Goal: Use online tool/utility: Use online tool/utility

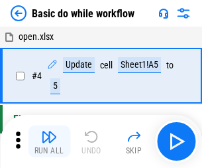
click at [49, 141] on img "button" at bounding box center [49, 137] width 16 height 16
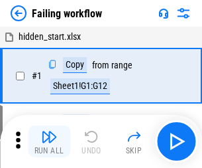
click at [49, 141] on img "button" at bounding box center [49, 137] width 16 height 16
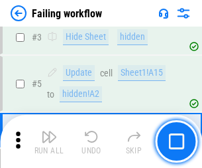
scroll to position [281, 0]
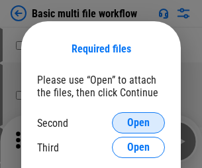
click at [139, 123] on span "Open" at bounding box center [138, 122] width 23 height 11
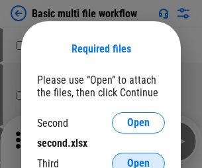
click at [139, 158] on span "Open" at bounding box center [138, 163] width 23 height 11
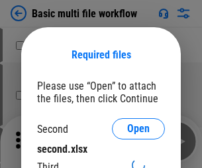
scroll to position [6, 0]
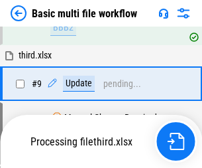
scroll to position [462, 0]
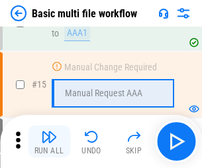
click at [49, 141] on img "button" at bounding box center [49, 137] width 16 height 16
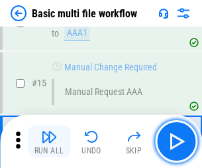
scroll to position [883, 0]
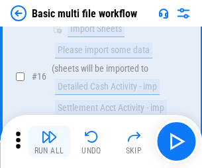
click at [49, 141] on img "button" at bounding box center [49, 137] width 16 height 16
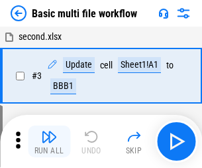
click at [49, 141] on img "button" at bounding box center [49, 137] width 16 height 16
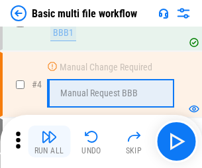
click at [49, 141] on img "button" at bounding box center [49, 137] width 16 height 16
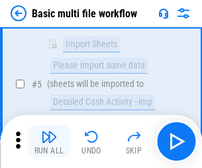
click at [49, 141] on img "button" at bounding box center [49, 137] width 16 height 16
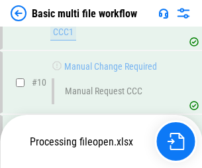
scroll to position [621, 0]
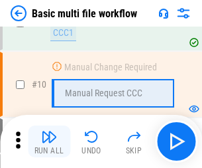
click at [49, 141] on img "button" at bounding box center [49, 137] width 16 height 16
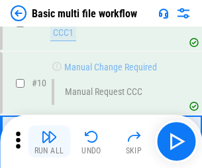
click at [49, 141] on img "button" at bounding box center [49, 137] width 16 height 16
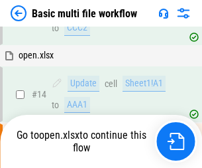
scroll to position [694, 0]
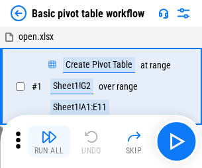
click at [49, 141] on img "button" at bounding box center [49, 137] width 16 height 16
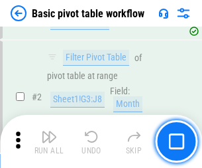
scroll to position [318, 0]
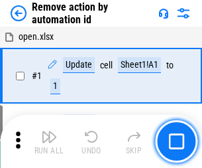
scroll to position [49, 0]
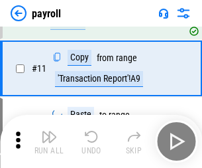
scroll to position [96, 0]
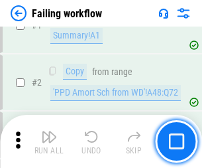
scroll to position [214, 0]
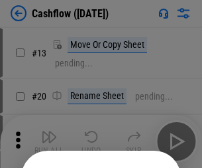
scroll to position [129, 0]
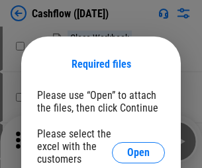
scroll to position [145, 0]
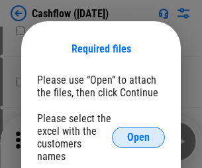
click at [139, 132] on span "Open" at bounding box center [138, 137] width 23 height 11
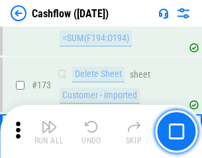
scroll to position [1404, 0]
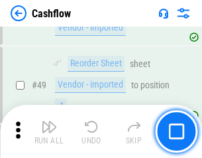
scroll to position [668, 0]
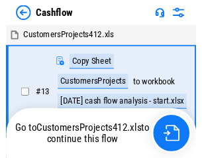
scroll to position [15, 0]
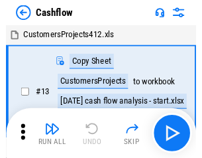
scroll to position [15, 0]
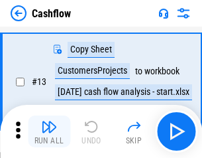
click at [49, 131] on img "button" at bounding box center [49, 127] width 16 height 16
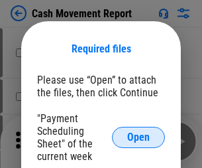
click at [139, 137] on span "Open" at bounding box center [138, 137] width 23 height 11
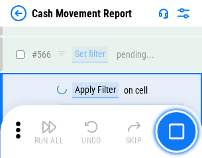
scroll to position [6078, 0]
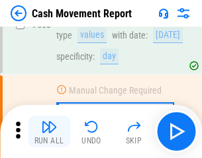
click at [49, 131] on img "button" at bounding box center [49, 127] width 16 height 16
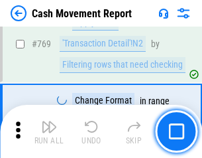
scroll to position [7369, 0]
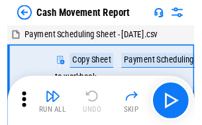
scroll to position [24, 0]
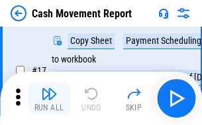
click at [49, 98] on img "button" at bounding box center [49, 94] width 16 height 16
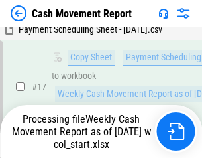
scroll to position [208, 0]
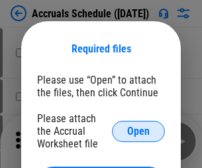
click at [139, 131] on span "Open" at bounding box center [138, 131] width 23 height 11
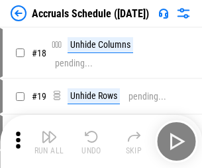
scroll to position [127, 0]
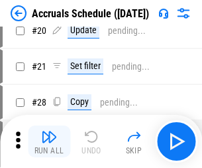
click at [49, 141] on img "button" at bounding box center [49, 137] width 16 height 16
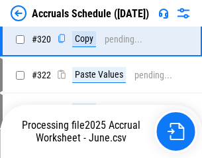
scroll to position [2467, 0]
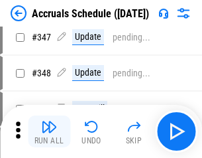
click at [49, 131] on img "button" at bounding box center [49, 127] width 16 height 16
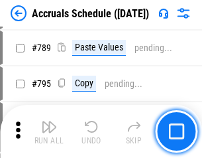
scroll to position [5571, 0]
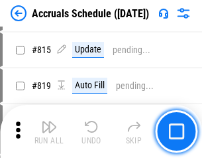
click at [49, 131] on img "button" at bounding box center [49, 127] width 16 height 16
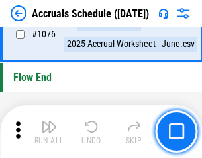
scroll to position [7942, 0]
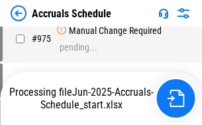
scroll to position [6615, 0]
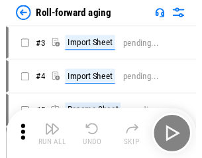
scroll to position [2, 0]
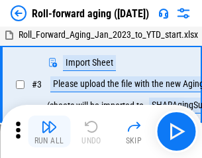
click at [49, 131] on img "button" at bounding box center [49, 127] width 16 height 16
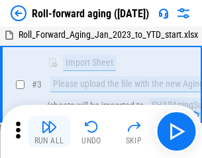
click at [49, 131] on img "button" at bounding box center [49, 127] width 16 height 16
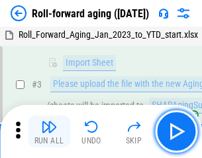
scroll to position [86, 0]
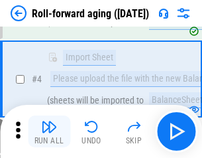
click at [49, 131] on img "button" at bounding box center [49, 127] width 16 height 16
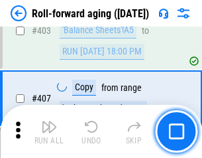
scroll to position [4598, 0]
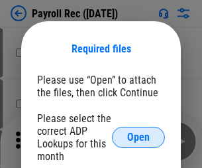
click at [139, 137] on span "Open" at bounding box center [138, 137] width 23 height 11
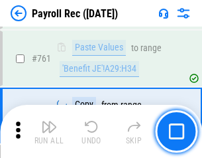
scroll to position [8161, 0]
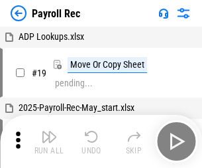
click at [49, 141] on img "button" at bounding box center [49, 137] width 16 height 16
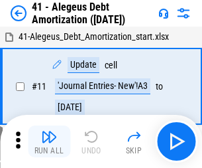
click at [49, 141] on img "button" at bounding box center [49, 137] width 16 height 16
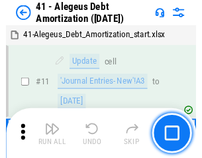
scroll to position [164, 0]
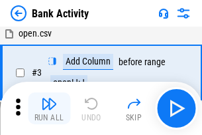
click at [49, 108] on img "button" at bounding box center [49, 103] width 16 height 16
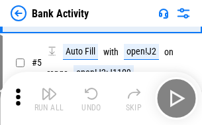
scroll to position [70, 0]
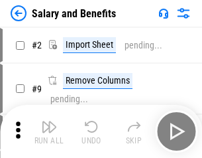
click at [49, 131] on img "button" at bounding box center [49, 127] width 16 height 16
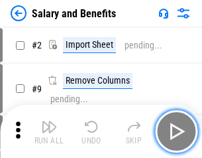
scroll to position [18, 0]
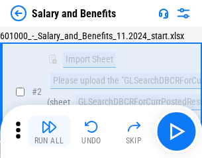
click at [49, 131] on img "button" at bounding box center [49, 127] width 16 height 16
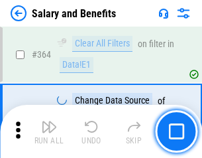
scroll to position [6245, 0]
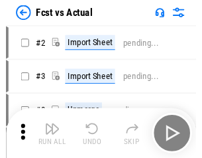
scroll to position [17, 0]
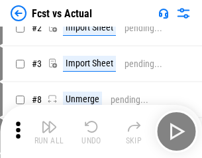
click at [49, 131] on img "button" at bounding box center [49, 127] width 16 height 16
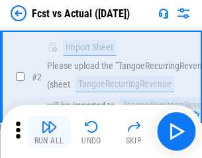
click at [49, 131] on img "button" at bounding box center [49, 127] width 16 height 16
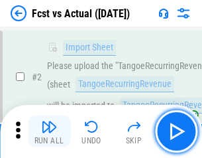
scroll to position [124, 0]
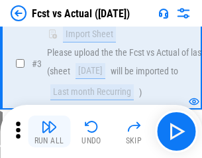
click at [49, 131] on img "button" at bounding box center [49, 127] width 16 height 16
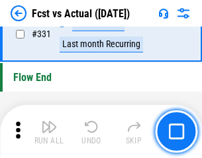
scroll to position [6348, 0]
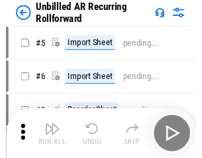
scroll to position [29, 0]
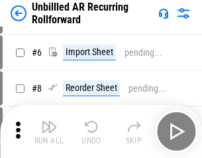
click at [49, 131] on img "button" at bounding box center [49, 127] width 16 height 16
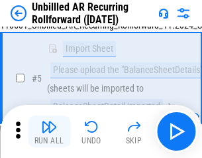
click at [49, 131] on img "button" at bounding box center [49, 127] width 16 height 16
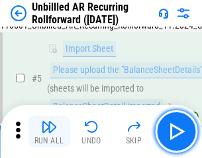
scroll to position [125, 0]
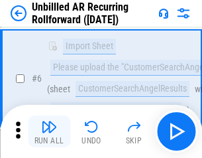
click at [49, 131] on img "button" at bounding box center [49, 127] width 16 height 16
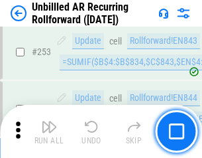
scroll to position [4504, 0]
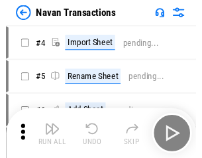
scroll to position [21, 0]
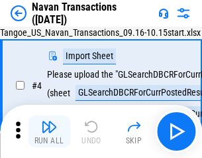
click at [49, 131] on img "button" at bounding box center [49, 127] width 16 height 16
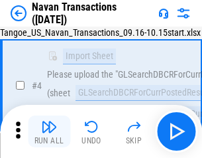
click at [49, 131] on img "button" at bounding box center [49, 127] width 16 height 16
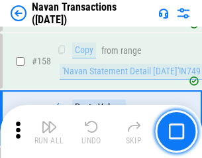
scroll to position [4299, 0]
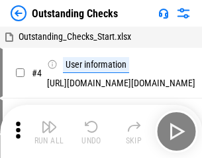
click at [49, 131] on img "button" at bounding box center [49, 127] width 16 height 16
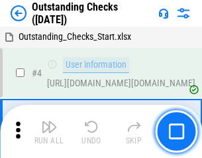
scroll to position [56, 0]
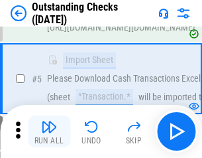
click at [49, 131] on img "button" at bounding box center [49, 127] width 16 height 16
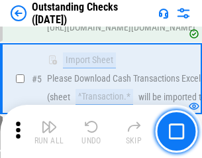
scroll to position [139, 0]
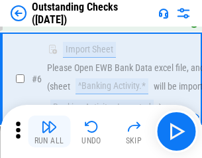
click at [49, 131] on img "button" at bounding box center [49, 127] width 16 height 16
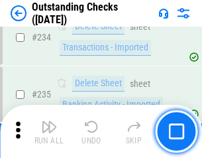
scroll to position [4027, 0]
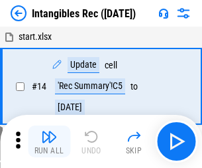
click at [49, 141] on img "button" at bounding box center [49, 137] width 16 height 16
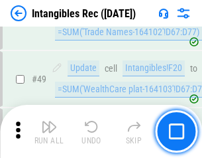
scroll to position [517, 0]
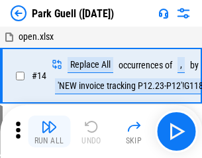
click at [49, 131] on img "button" at bounding box center [49, 127] width 16 height 16
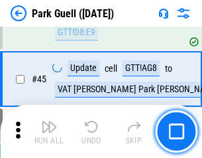
scroll to position [1658, 0]
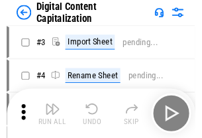
scroll to position [38, 0]
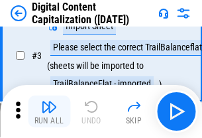
click at [49, 111] on img "button" at bounding box center [49, 107] width 16 height 16
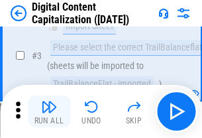
click at [49, 111] on img "button" at bounding box center [49, 107] width 16 height 16
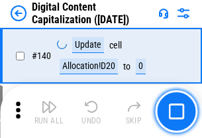
scroll to position [1406, 0]
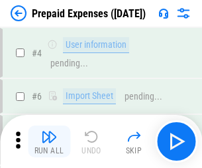
click at [49, 131] on img "button" at bounding box center [49, 137] width 16 height 16
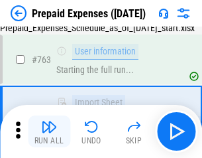
click at [49, 131] on img "button" at bounding box center [49, 127] width 16 height 16
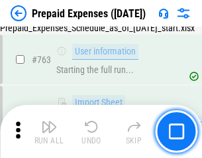
scroll to position [3754, 0]
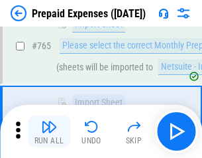
click at [49, 131] on img "button" at bounding box center [49, 127] width 16 height 16
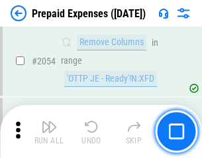
scroll to position [13862, 0]
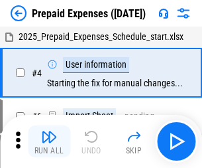
click at [49, 141] on img "button" at bounding box center [49, 137] width 16 height 16
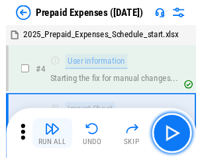
scroll to position [58, 0]
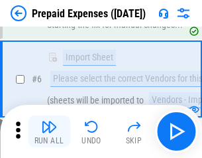
click at [49, 131] on img "button" at bounding box center [49, 127] width 16 height 16
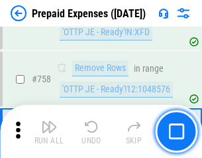
scroll to position [4725, 0]
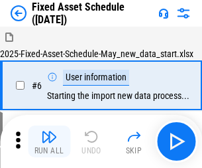
click at [49, 141] on img "button" at bounding box center [49, 137] width 16 height 16
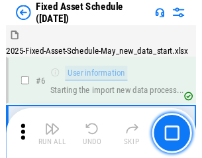
scroll to position [72, 0]
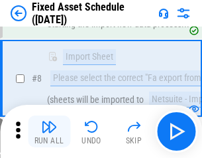
click at [49, 131] on img "button" at bounding box center [49, 127] width 16 height 16
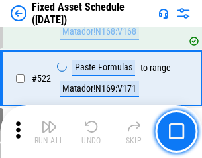
scroll to position [4609, 0]
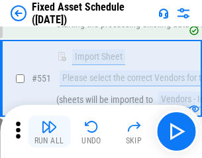
click at [49, 131] on img "button" at bounding box center [49, 127] width 16 height 16
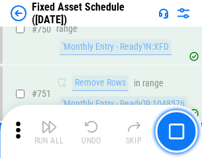
scroll to position [6465, 0]
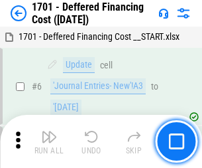
scroll to position [159, 0]
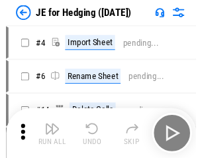
scroll to position [2, 0]
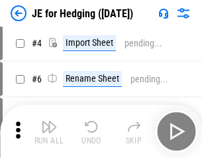
click at [49, 131] on img "button" at bounding box center [49, 127] width 16 height 16
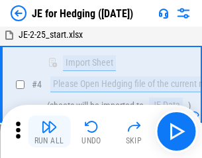
click at [49, 131] on img "button" at bounding box center [49, 127] width 16 height 16
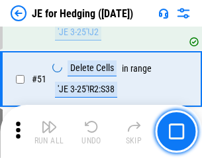
scroll to position [859, 0]
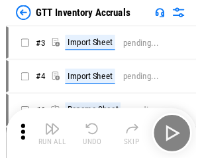
scroll to position [2, 0]
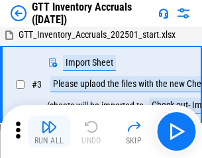
click at [49, 131] on img "button" at bounding box center [49, 127] width 16 height 16
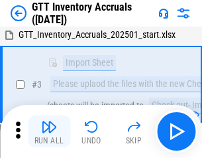
click at [49, 131] on img "button" at bounding box center [49, 127] width 16 height 16
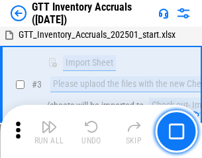
scroll to position [86, 0]
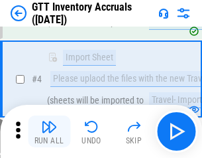
click at [49, 131] on img "button" at bounding box center [49, 127] width 16 height 16
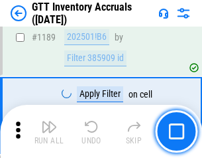
scroll to position [10829, 0]
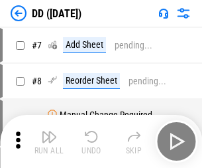
click at [49, 141] on img "button" at bounding box center [49, 137] width 16 height 16
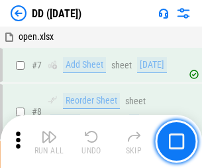
scroll to position [128, 0]
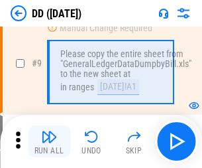
click at [49, 141] on img "button" at bounding box center [49, 137] width 16 height 16
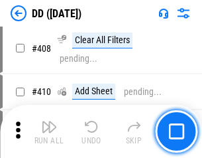
scroll to position [5933, 0]
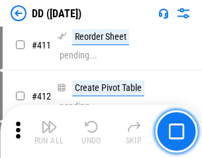
click at [49, 131] on img "button" at bounding box center [49, 127] width 16 height 16
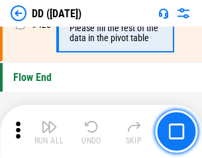
scroll to position [6347, 0]
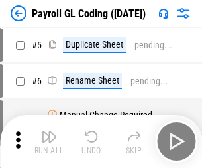
click at [49, 141] on img "button" at bounding box center [49, 137] width 16 height 16
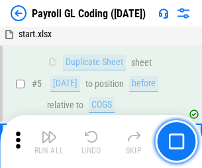
scroll to position [159, 0]
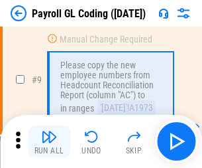
click at [49, 141] on img "button" at bounding box center [49, 137] width 16 height 16
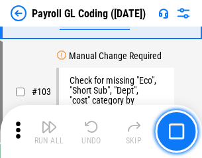
scroll to position [3111, 0]
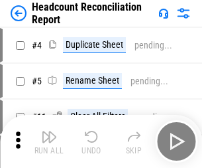
click at [49, 141] on img "button" at bounding box center [49, 137] width 16 height 16
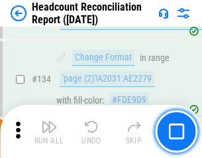
scroll to position [1594, 0]
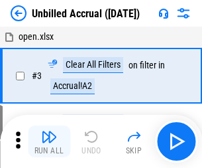
click at [49, 141] on img "button" at bounding box center [49, 137] width 16 height 16
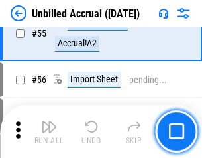
scroll to position [1385, 0]
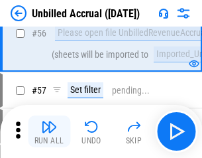
click at [49, 131] on img "button" at bounding box center [49, 127] width 16 height 16
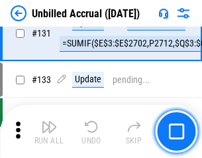
scroll to position [3950, 0]
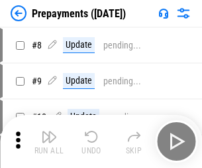
click at [49, 141] on img "button" at bounding box center [49, 137] width 16 height 16
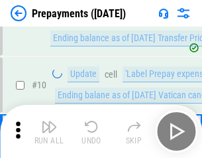
scroll to position [83, 0]
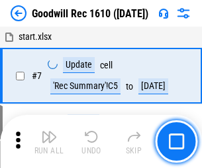
scroll to position [227, 0]
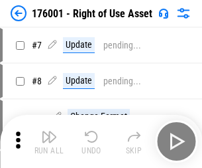
click at [49, 141] on img "button" at bounding box center [49, 137] width 16 height 16
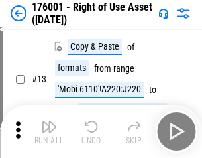
scroll to position [86, 0]
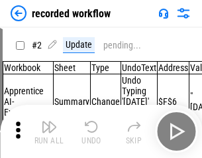
click at [49, 131] on img "button" at bounding box center [49, 127] width 16 height 16
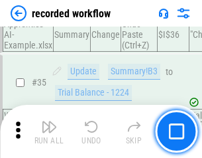
scroll to position [4145, 0]
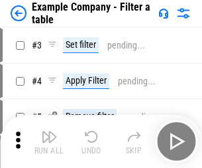
click at [49, 141] on img "button" at bounding box center [49, 137] width 16 height 16
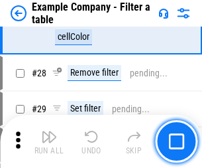
scroll to position [1213, 0]
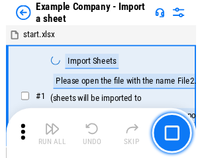
scroll to position [21, 0]
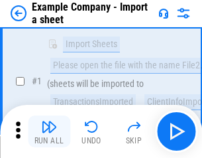
click at [49, 131] on img "button" at bounding box center [49, 127] width 16 height 16
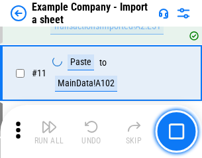
scroll to position [293, 0]
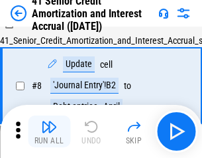
click at [49, 131] on img "button" at bounding box center [49, 127] width 16 height 16
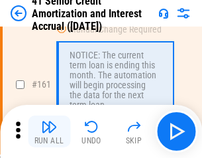
click at [49, 131] on img "button" at bounding box center [49, 127] width 16 height 16
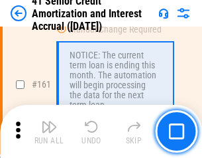
scroll to position [1418, 0]
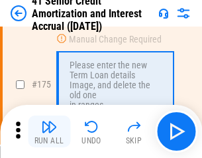
click at [49, 131] on img "button" at bounding box center [49, 127] width 16 height 16
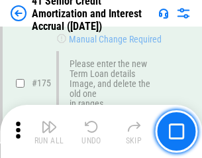
scroll to position [1553, 0]
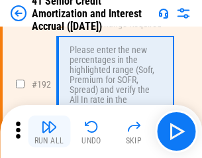
click at [49, 131] on img "button" at bounding box center [49, 127] width 16 height 16
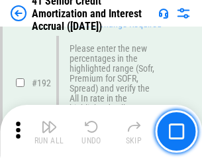
scroll to position [1692, 0]
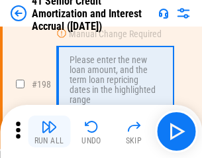
click at [49, 131] on img "button" at bounding box center [49, 127] width 16 height 16
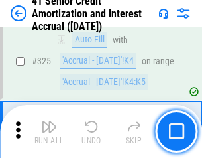
scroll to position [3388, 0]
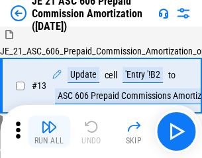
click at [49, 131] on img "button" at bounding box center [49, 127] width 16 height 16
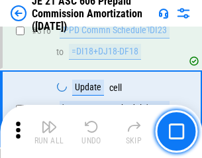
scroll to position [2476, 0]
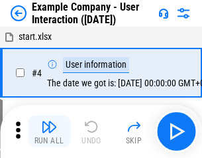
click at [49, 131] on img "button" at bounding box center [49, 127] width 16 height 16
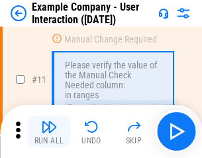
click at [49, 131] on img "button" at bounding box center [49, 127] width 16 height 16
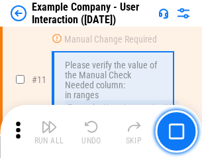
scroll to position [287, 0]
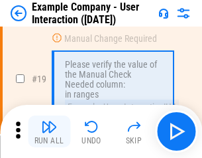
click at [49, 131] on img "button" at bounding box center [49, 127] width 16 height 16
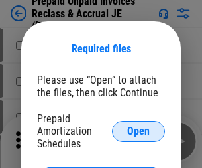
click at [139, 131] on span "Open" at bounding box center [138, 131] width 23 height 11
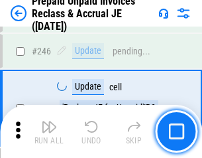
scroll to position [1790, 0]
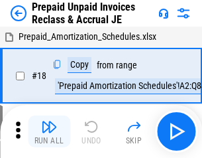
click at [49, 131] on img "button" at bounding box center [49, 127] width 16 height 16
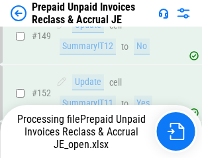
scroll to position [1723, 0]
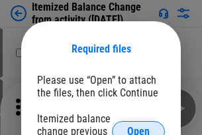
click at [139, 126] on span "Open" at bounding box center [138, 131] width 23 height 11
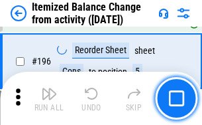
scroll to position [2552, 0]
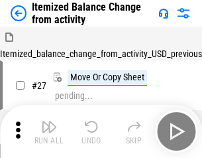
scroll to position [21, 0]
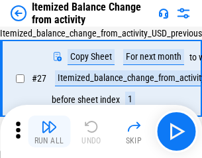
click at [49, 131] on img "button" at bounding box center [49, 127] width 16 height 16
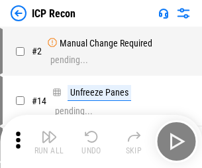
scroll to position [6, 0]
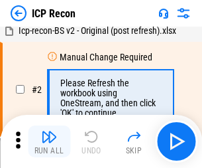
click at [49, 141] on img "button" at bounding box center [49, 137] width 16 height 16
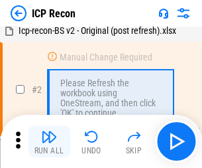
click at [49, 141] on img "button" at bounding box center [49, 137] width 16 height 16
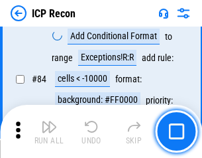
scroll to position [1300, 0]
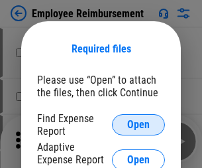
click at [139, 125] on span "Open" at bounding box center [138, 124] width 23 height 11
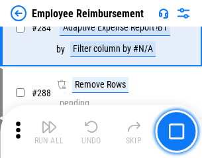
scroll to position [3605, 0]
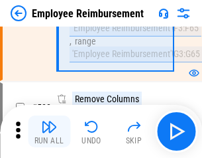
click at [49, 131] on img "button" at bounding box center [49, 127] width 16 height 16
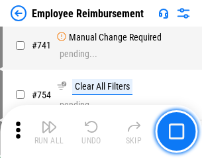
scroll to position [9304, 0]
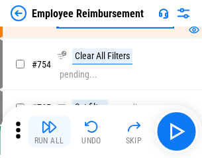
click at [49, 131] on img "button" at bounding box center [49, 127] width 16 height 16
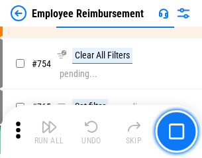
click at [49, 131] on img "button" at bounding box center [49, 127] width 16 height 16
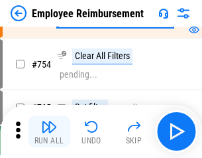
click at [49, 131] on img "button" at bounding box center [49, 127] width 16 height 16
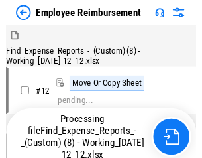
scroll to position [45, 0]
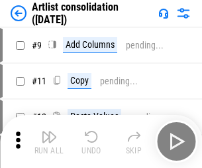
click at [49, 141] on img "button" at bounding box center [49, 137] width 16 height 16
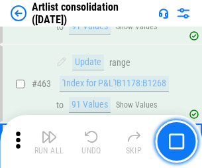
scroll to position [5807, 0]
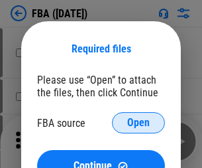
click at [139, 123] on span "Open" at bounding box center [138, 122] width 23 height 11
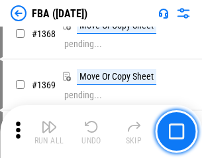
scroll to position [14242, 0]
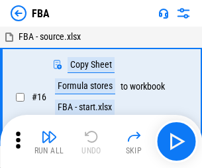
scroll to position [13, 0]
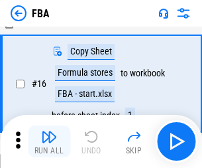
click at [49, 141] on img "button" at bounding box center [49, 137] width 16 height 16
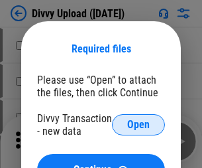
click at [139, 125] on span "Open" at bounding box center [138, 124] width 23 height 11
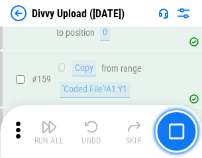
scroll to position [1373, 0]
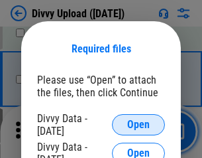
click at [139, 125] on span "Open" at bounding box center [138, 124] width 23 height 11
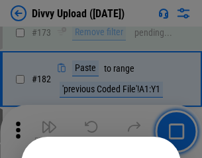
scroll to position [1489, 0]
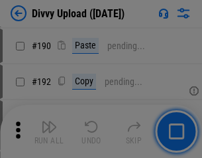
scroll to position [1674, 0]
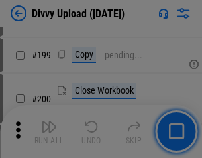
scroll to position [1928, 0]
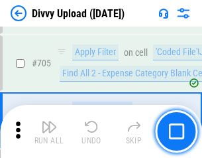
scroll to position [9072, 0]
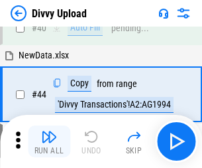
click at [49, 141] on img "button" at bounding box center [49, 137] width 16 height 16
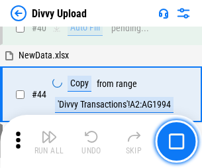
scroll to position [146, 0]
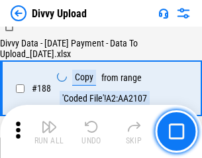
scroll to position [1561, 0]
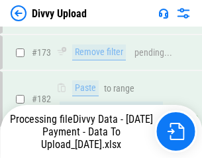
scroll to position [1484, 0]
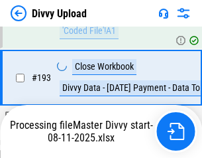
scroll to position [1787, 0]
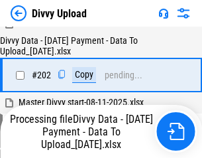
scroll to position [2146, 0]
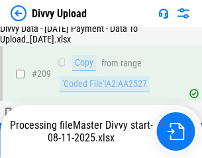
scroll to position [2438, 0]
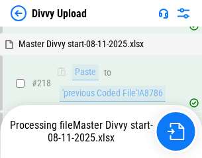
scroll to position [2855, 0]
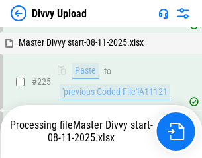
scroll to position [3148, 0]
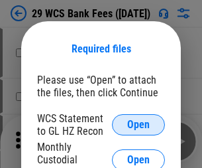
click at [139, 125] on span "Open" at bounding box center [138, 124] width 23 height 11
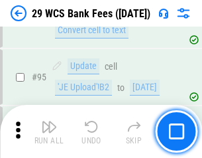
scroll to position [1292, 0]
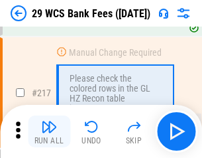
click at [49, 131] on img "button" at bounding box center [49, 127] width 16 height 16
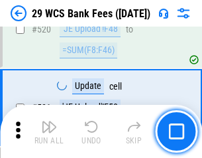
scroll to position [6844, 0]
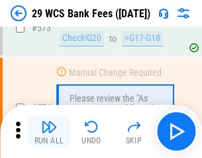
click at [49, 131] on img "button" at bounding box center [49, 127] width 16 height 16
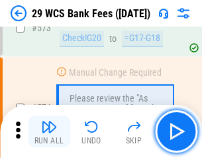
scroll to position [7344, 0]
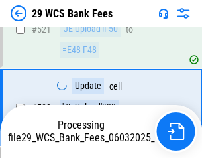
scroll to position [7251, 0]
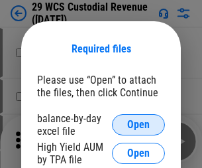
click at [139, 125] on span "Open" at bounding box center [138, 124] width 23 height 11
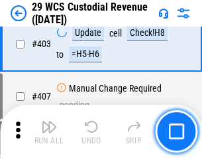
scroll to position [6142, 0]
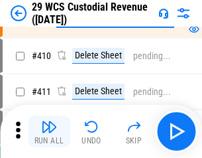
click at [49, 131] on img "button" at bounding box center [49, 127] width 16 height 16
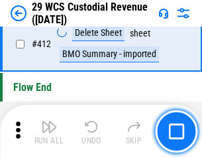
scroll to position [6333, 0]
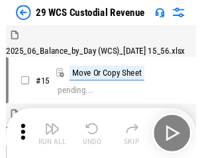
scroll to position [32, 0]
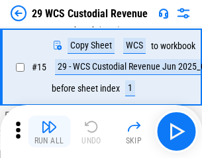
click at [49, 131] on img "button" at bounding box center [49, 127] width 16 height 16
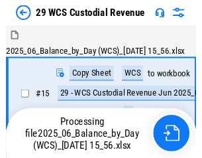
scroll to position [32, 0]
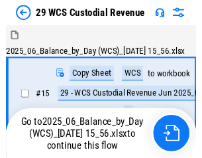
scroll to position [25, 0]
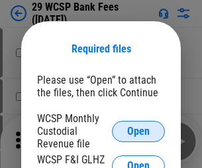
click at [139, 131] on span "Open" at bounding box center [138, 131] width 23 height 11
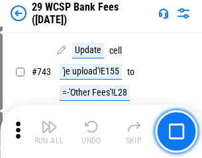
scroll to position [6683, 0]
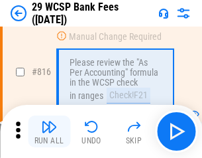
click at [49, 131] on img "button" at bounding box center [49, 127] width 16 height 16
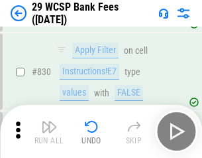
scroll to position [8414, 0]
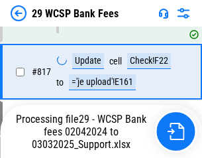
scroll to position [8154, 0]
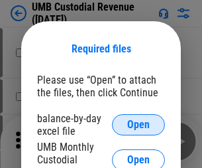
click at [139, 125] on span "Open" at bounding box center [138, 124] width 23 height 11
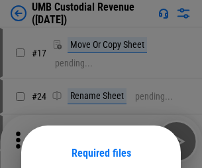
scroll to position [104, 0]
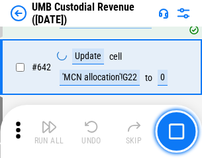
scroll to position [6868, 0]
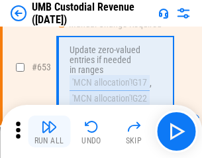
click at [49, 131] on img "button" at bounding box center [49, 127] width 16 height 16
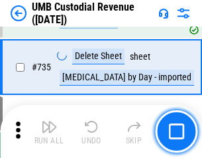
scroll to position [8109, 0]
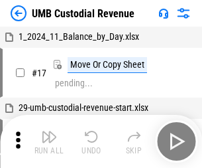
scroll to position [10, 0]
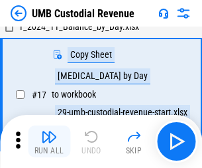
click at [49, 141] on img "button" at bounding box center [49, 137] width 16 height 16
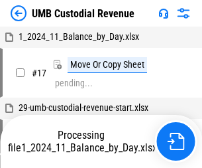
scroll to position [10, 0]
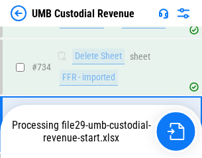
scroll to position [8021, 0]
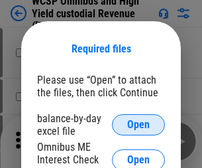
click at [139, 125] on span "Open" at bounding box center [138, 124] width 23 height 11
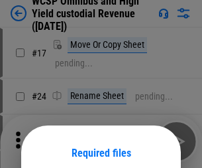
scroll to position [104, 0]
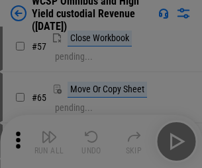
scroll to position [578, 0]
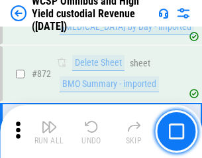
scroll to position [11223, 0]
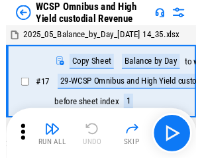
scroll to position [7, 0]
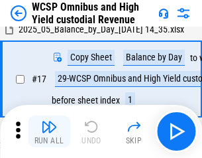
click at [49, 131] on img "button" at bounding box center [49, 127] width 16 height 16
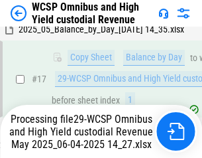
scroll to position [276, 0]
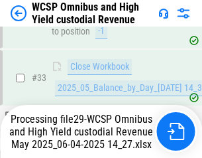
scroll to position [656, 0]
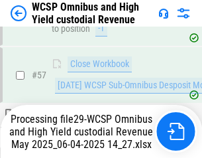
scroll to position [1361, 0]
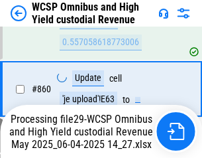
scroll to position [11193, 0]
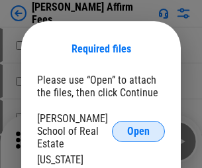
click at [139, 126] on span "Open" at bounding box center [138, 131] width 23 height 11
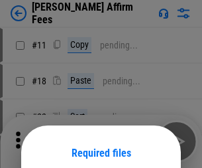
scroll to position [104, 0]
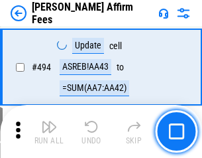
scroll to position [3606, 0]
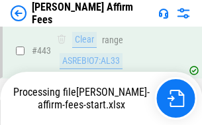
scroll to position [3498, 0]
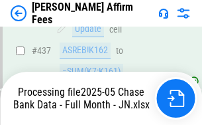
scroll to position [3478, 0]
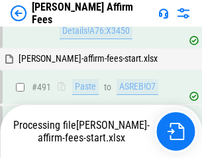
scroll to position [3606, 0]
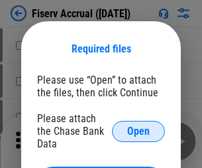
click at [139, 126] on span "Open" at bounding box center [138, 131] width 23 height 11
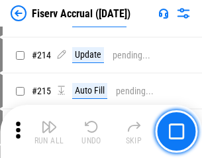
scroll to position [3424, 0]
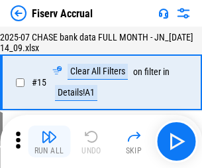
click at [49, 141] on img "button" at bounding box center [49, 137] width 16 height 16
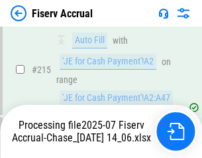
scroll to position [4187, 0]
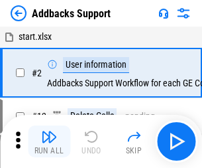
click at [49, 131] on img "button" at bounding box center [49, 137] width 16 height 16
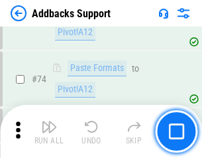
scroll to position [965, 0]
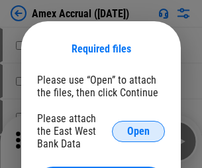
click at [139, 131] on span "Open" at bounding box center [138, 131] width 23 height 11
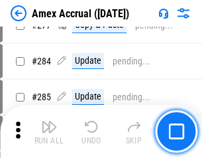
scroll to position [3452, 0]
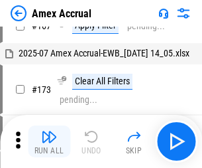
click at [49, 141] on img "button" at bounding box center [49, 137] width 16 height 16
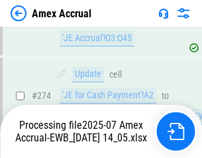
scroll to position [3866, 0]
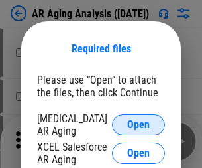
click at [139, 123] on span "Open" at bounding box center [138, 124] width 23 height 11
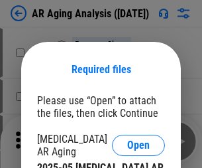
scroll to position [21, 0]
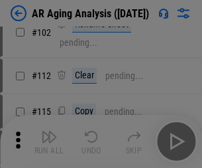
scroll to position [182, 0]
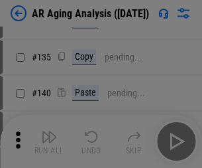
scroll to position [399, 0]
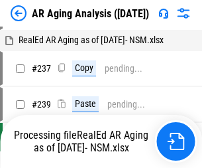
scroll to position [13, 0]
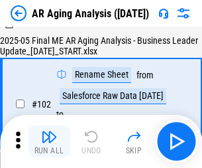
click at [49, 141] on img "button" at bounding box center [49, 137] width 16 height 16
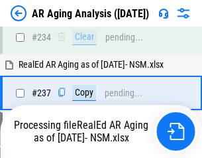
scroll to position [2056, 0]
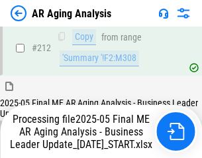
scroll to position [2040, 0]
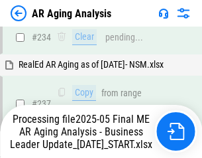
scroll to position [2095, 0]
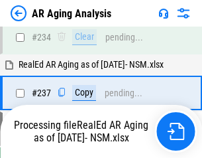
scroll to position [2095, 0]
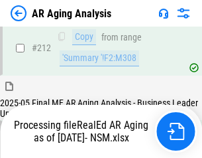
scroll to position [1994, 0]
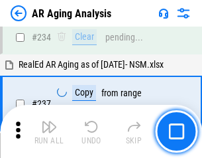
scroll to position [2040, 0]
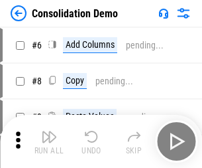
click at [49, 141] on img "button" at bounding box center [49, 137] width 16 height 16
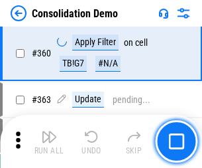
scroll to position [4445, 0]
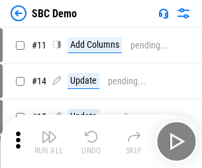
click at [49, 141] on img "button" at bounding box center [49, 137] width 16 height 16
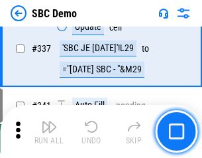
scroll to position [3488, 0]
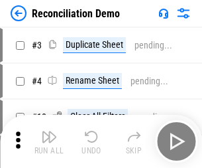
click at [49, 141] on img "button" at bounding box center [49, 137] width 16 height 16
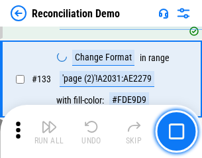
scroll to position [1575, 0]
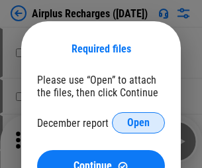
click at [139, 123] on span "Open" at bounding box center [138, 122] width 23 height 11
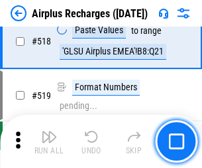
scroll to position [5707, 0]
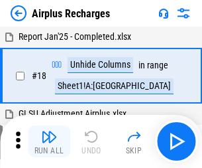
click at [49, 141] on img "button" at bounding box center [49, 137] width 16 height 16
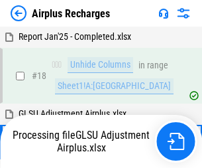
scroll to position [58, 0]
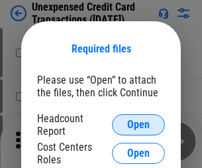
click at [139, 125] on span "Open" at bounding box center [138, 124] width 23 height 11
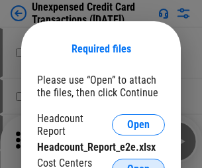
click at [139, 164] on span "Open" at bounding box center [138, 169] width 23 height 11
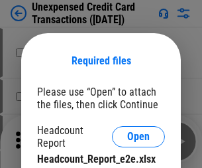
scroll to position [12, 0]
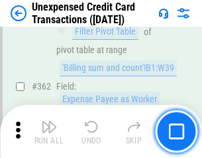
scroll to position [3410, 0]
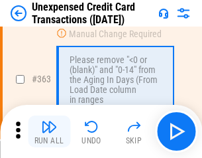
click at [49, 131] on img "button" at bounding box center [49, 127] width 16 height 16
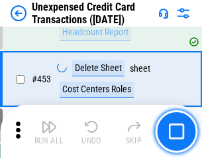
scroll to position [4523, 0]
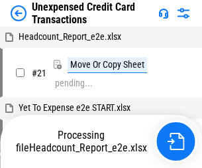
scroll to position [21, 0]
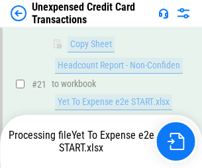
scroll to position [216, 0]
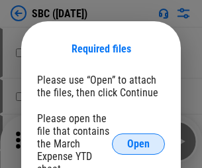
click at [139, 143] on span "Open" at bounding box center [138, 144] width 23 height 11
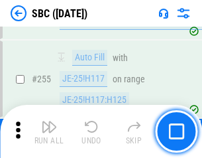
scroll to position [2591, 0]
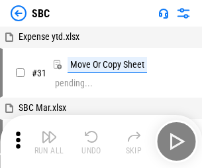
scroll to position [13, 0]
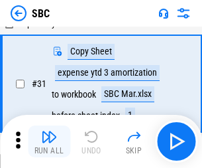
click at [49, 141] on img "button" at bounding box center [49, 137] width 16 height 16
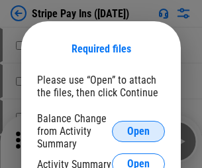
click at [139, 131] on span "Open" at bounding box center [138, 131] width 23 height 11
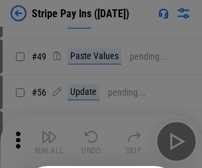
scroll to position [241, 0]
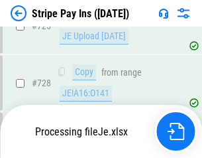
scroll to position [6983, 0]
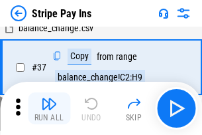
click at [49, 108] on img "button" at bounding box center [49, 103] width 16 height 16
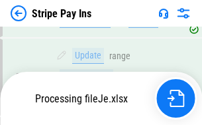
scroll to position [6954, 0]
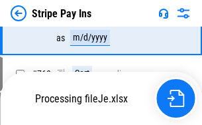
scroll to position [6954, 0]
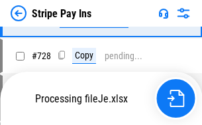
scroll to position [6954, 0]
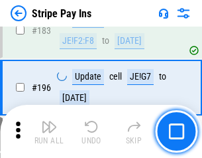
scroll to position [1795, 0]
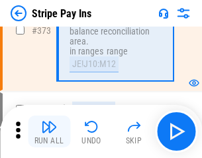
click at [49, 131] on img "button" at bounding box center [49, 127] width 16 height 16
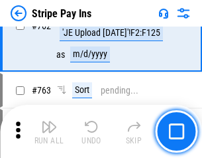
scroll to position [6937, 0]
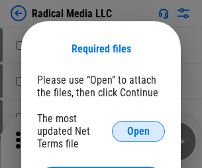
click at [139, 131] on span "Open" at bounding box center [138, 131] width 23 height 11
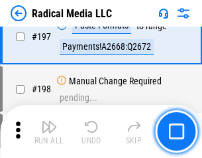
scroll to position [3067, 0]
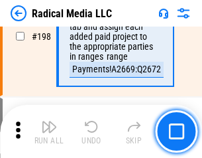
click at [49, 131] on img "button" at bounding box center [49, 127] width 16 height 16
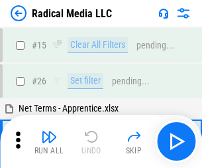
scroll to position [74, 0]
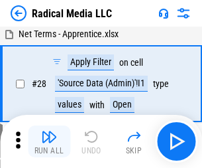
click at [49, 141] on img "button" at bounding box center [49, 137] width 16 height 16
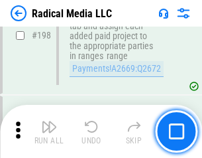
scroll to position [3325, 0]
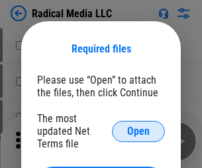
click at [139, 131] on span "Open" at bounding box center [138, 131] width 23 height 11
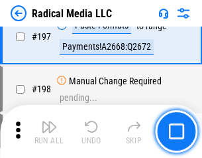
scroll to position [3067, 0]
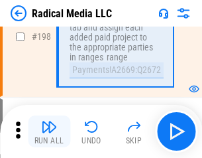
click at [49, 131] on img "button" at bounding box center [49, 127] width 16 height 16
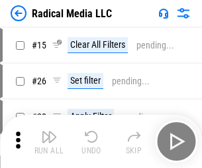
scroll to position [74, 0]
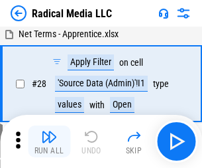
click at [49, 141] on img "button" at bounding box center [49, 137] width 16 height 16
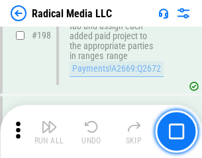
scroll to position [3325, 0]
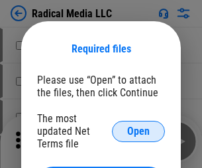
click at [139, 131] on span "Open" at bounding box center [138, 131] width 23 height 11
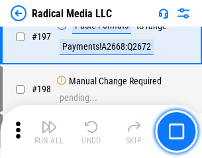
scroll to position [3067, 0]
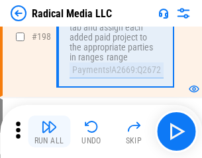
click at [49, 131] on img "button" at bounding box center [49, 127] width 16 height 16
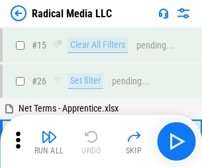
scroll to position [74, 0]
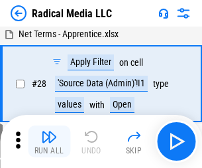
click at [49, 141] on img "button" at bounding box center [49, 137] width 16 height 16
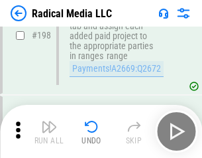
scroll to position [3325, 0]
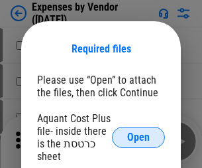
click at [139, 137] on span "Open" at bounding box center [138, 137] width 23 height 11
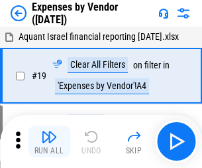
click at [49, 141] on img "button" at bounding box center [49, 137] width 16 height 16
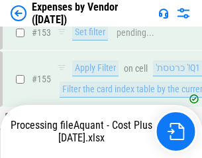
scroll to position [977, 0]
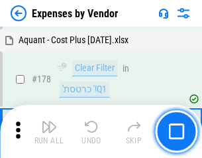
scroll to position [1034, 0]
